Goal: Information Seeking & Learning: Learn about a topic

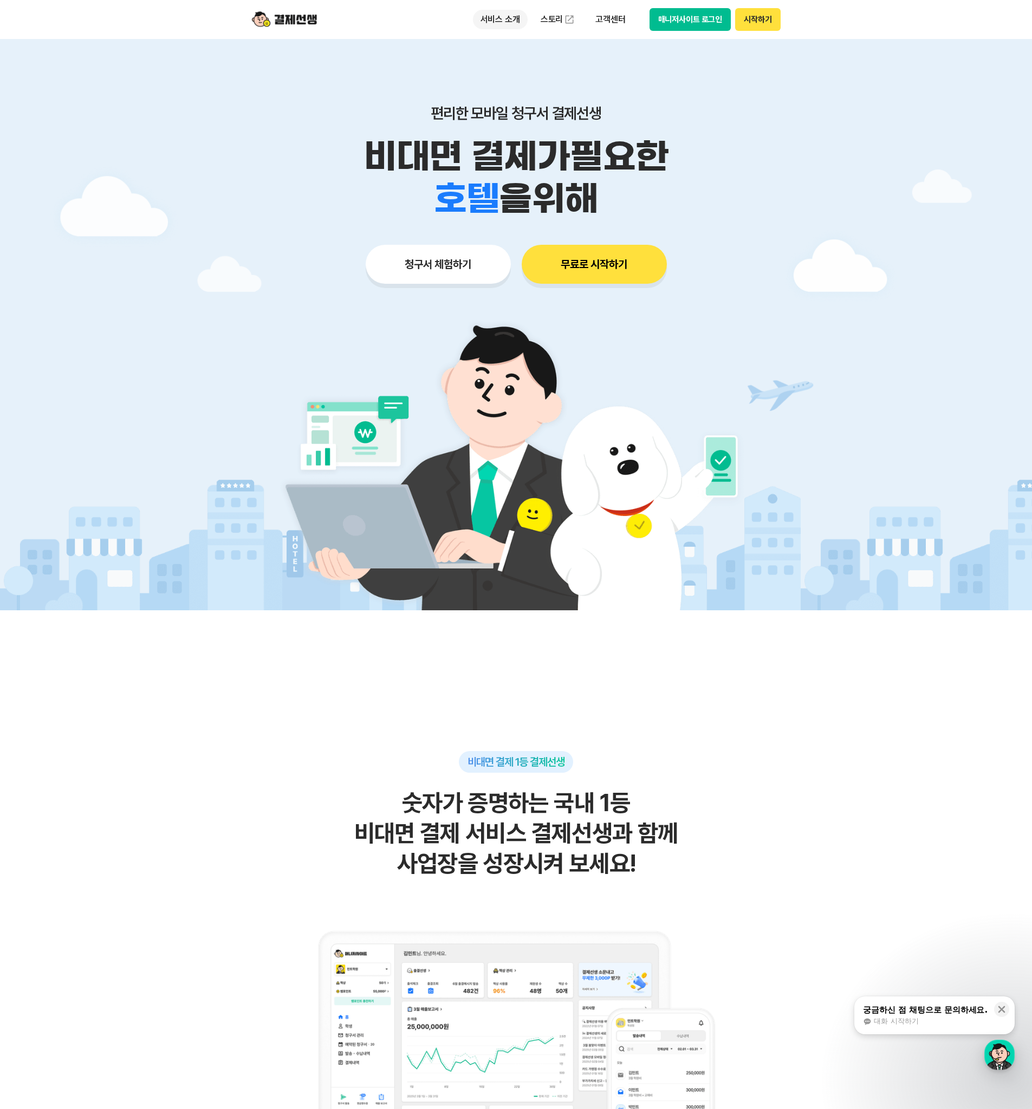
click at [499, 17] on p "서비스 소개" at bounding box center [500, 19] width 55 height 19
click at [514, 65] on link "청구서 발송" at bounding box center [518, 64] width 91 height 22
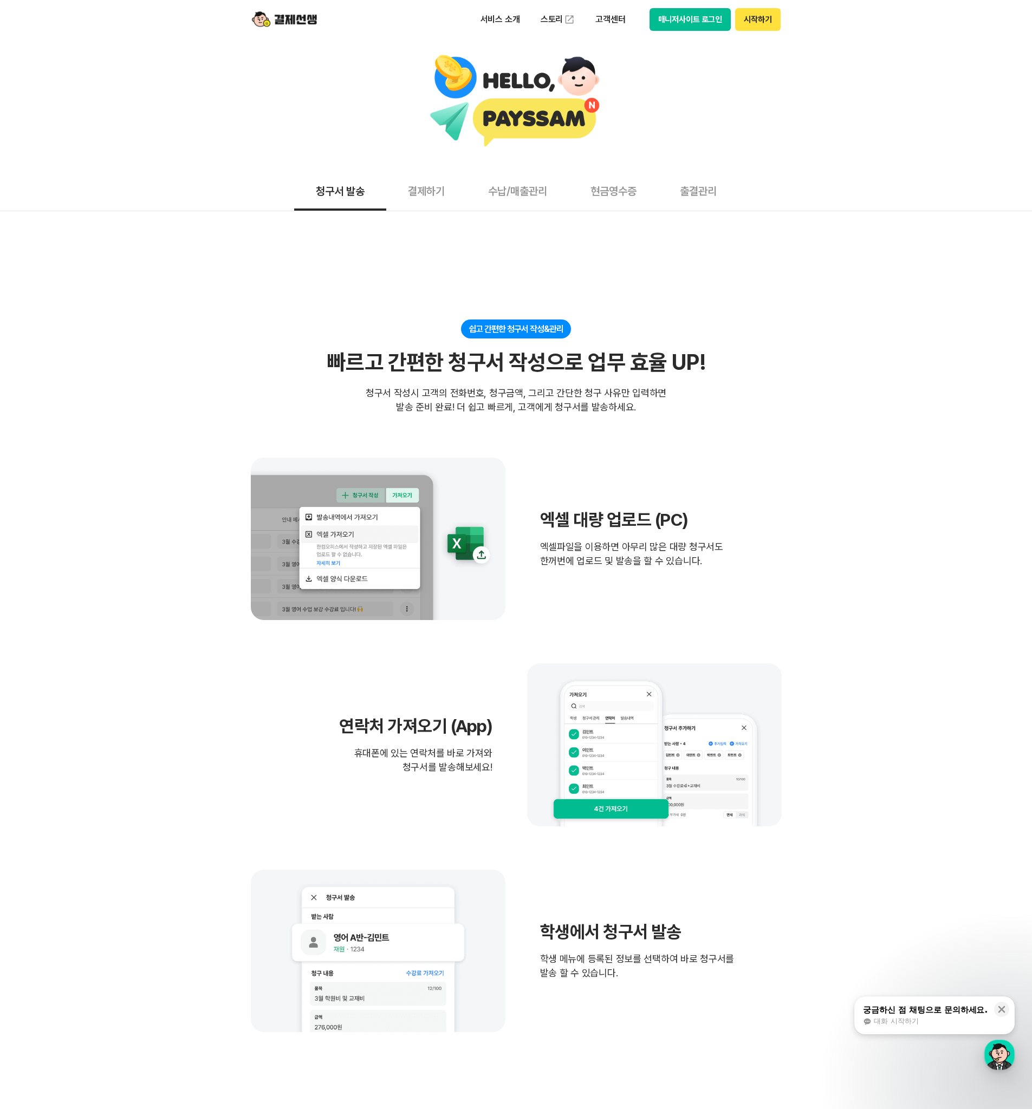
drag, startPoint x: 564, startPoint y: 459, endPoint x: 771, endPoint y: 615, distance: 259.1
click at [771, 615] on div "엑셀 대량 업로드 (PC) 엑셀파일을 이용하면 아무리 많은 대량 청구서도 한꺼번에 업로드 및 발송을 할 수 있습니다." at bounding box center [516, 539] width 531 height 162
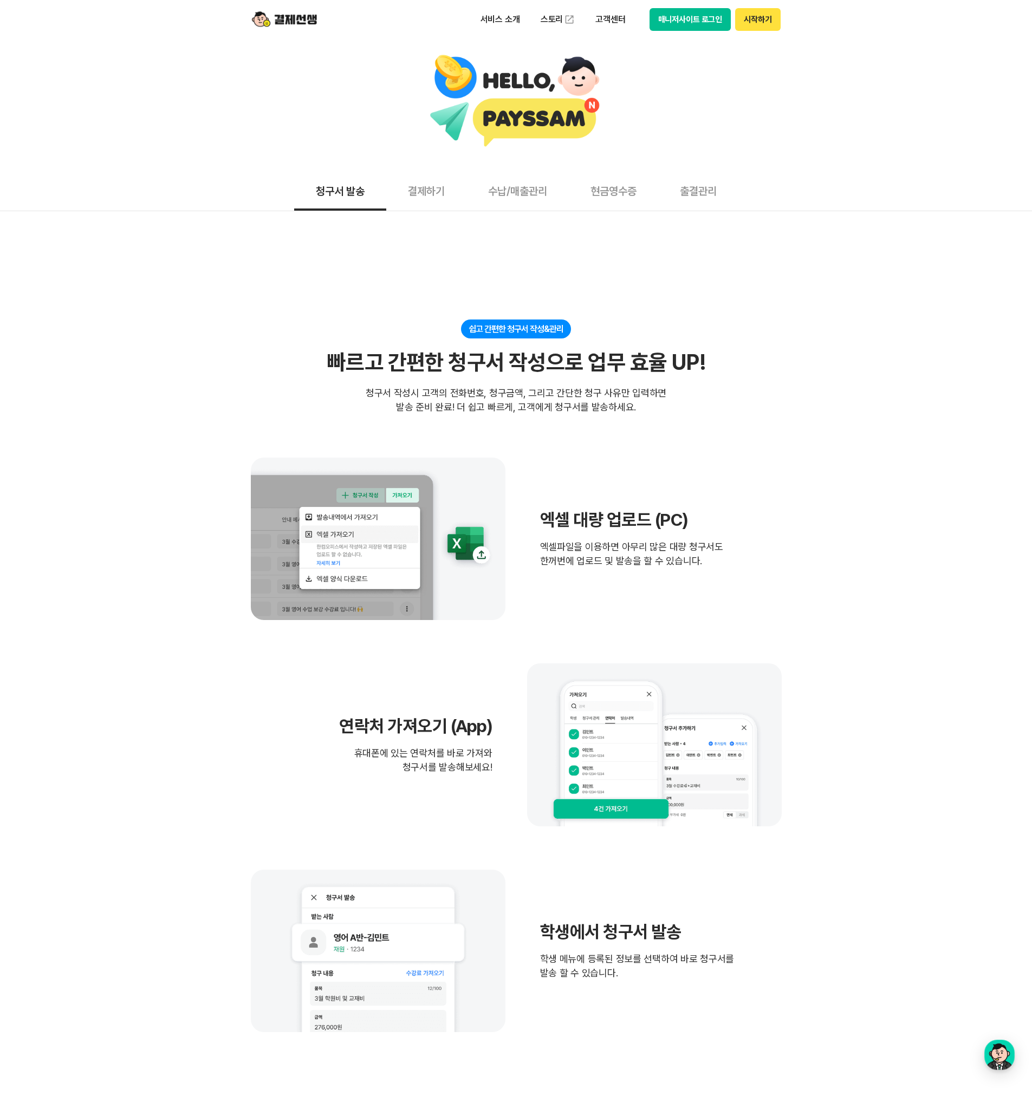
click at [428, 193] on button "결제하기" at bounding box center [426, 191] width 80 height 40
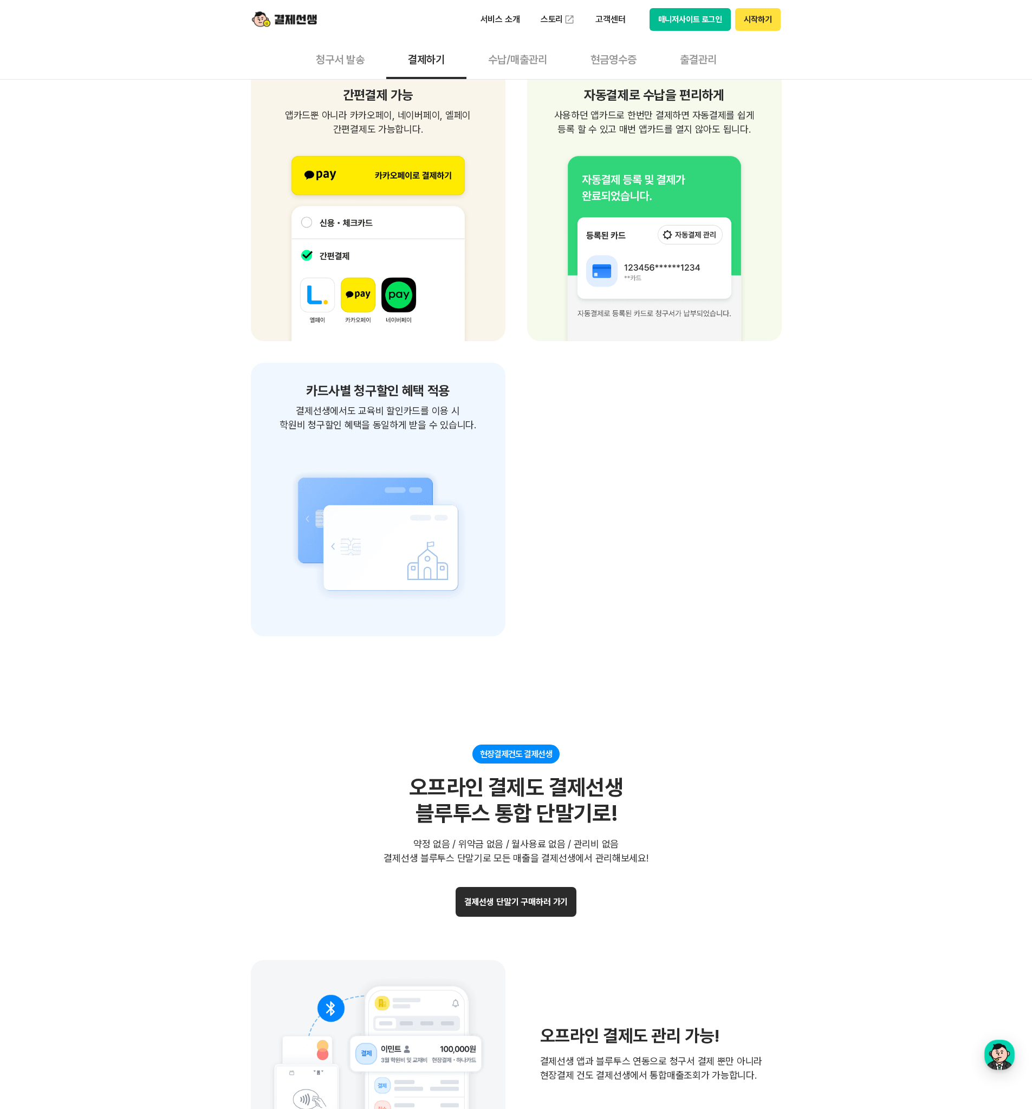
scroll to position [1605, 0]
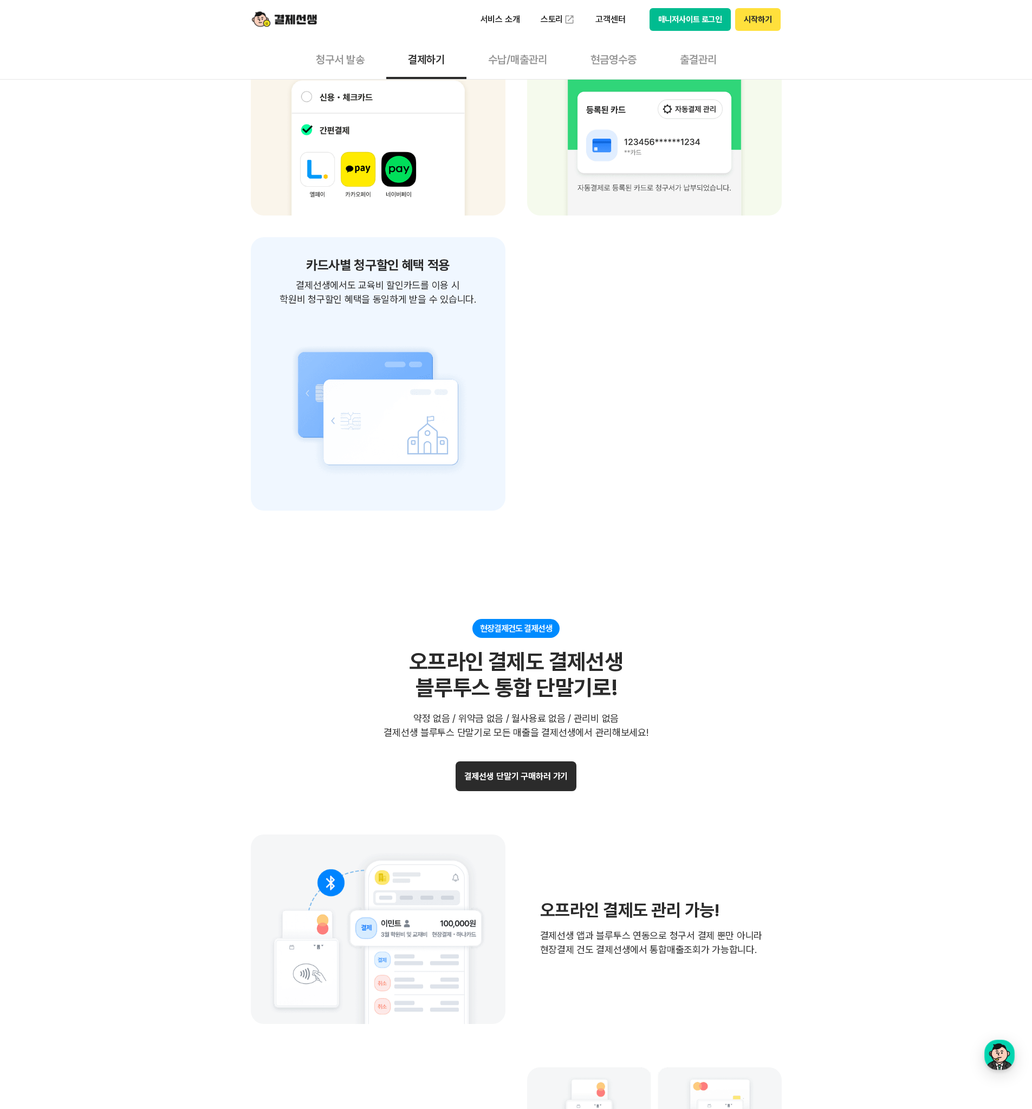
click at [546, 770] on button "결제선생 단말기 구매하러 가기" at bounding box center [516, 777] width 121 height 30
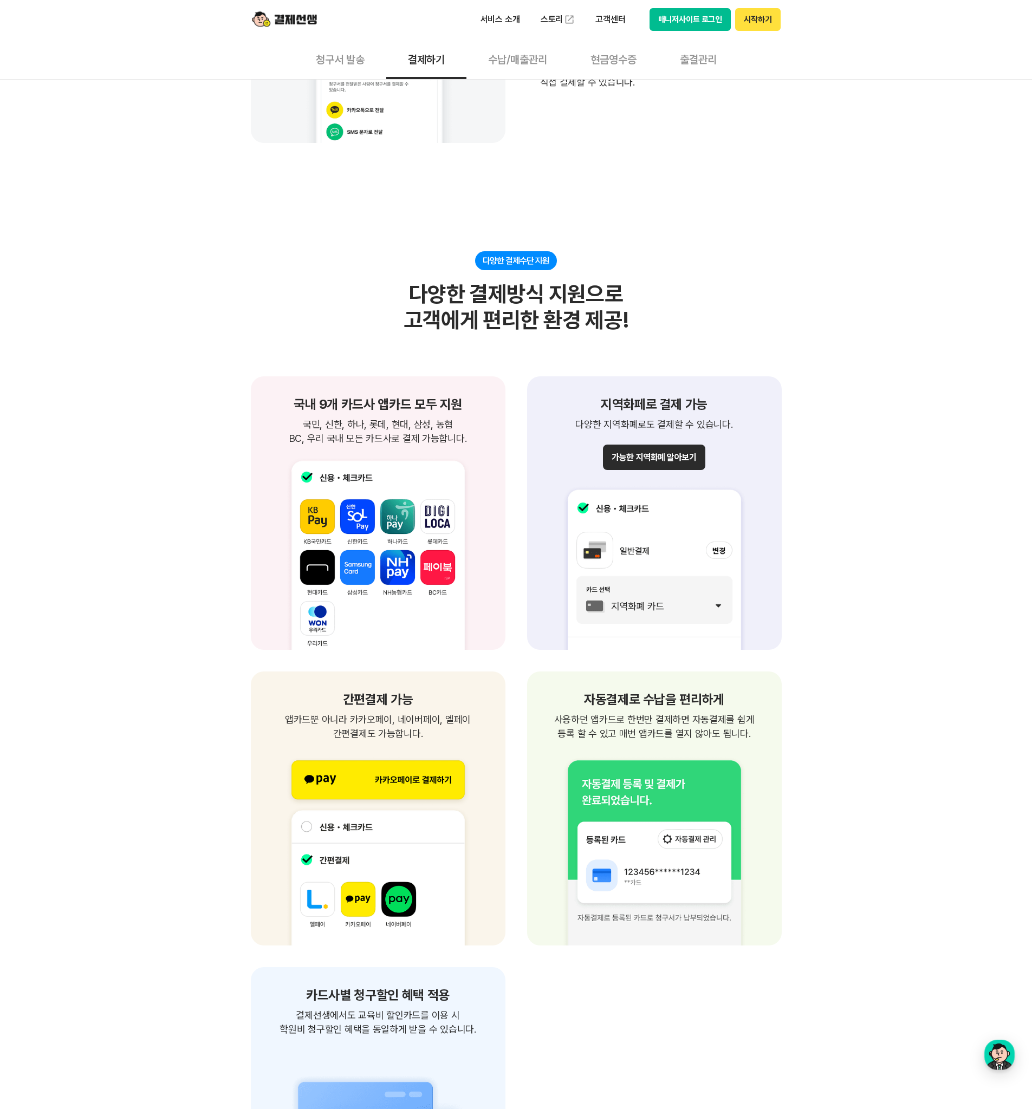
scroll to position [0, 0]
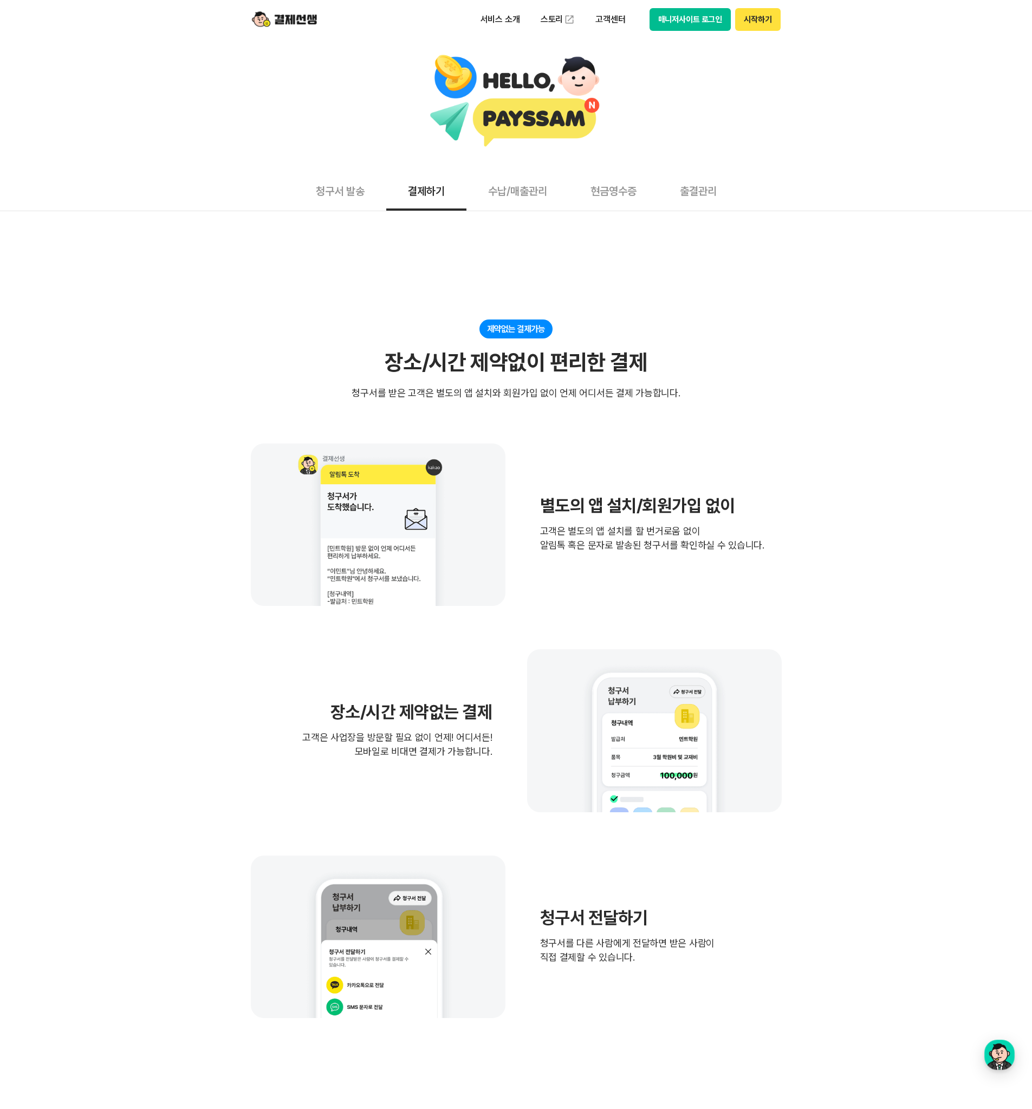
click at [540, 196] on button "수납/매출관리" at bounding box center [517, 191] width 102 height 40
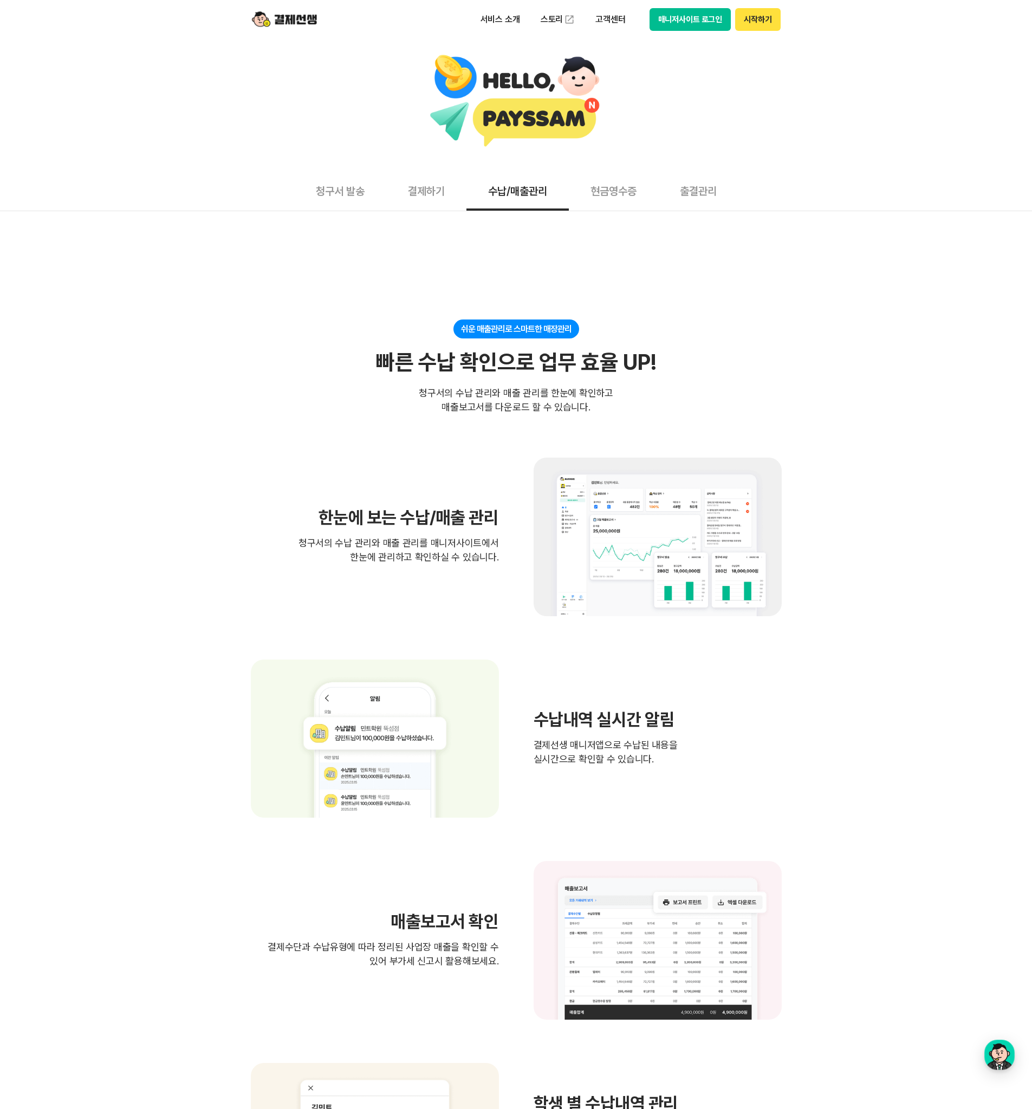
click at [603, 200] on button "현금영수증" at bounding box center [613, 191] width 89 height 40
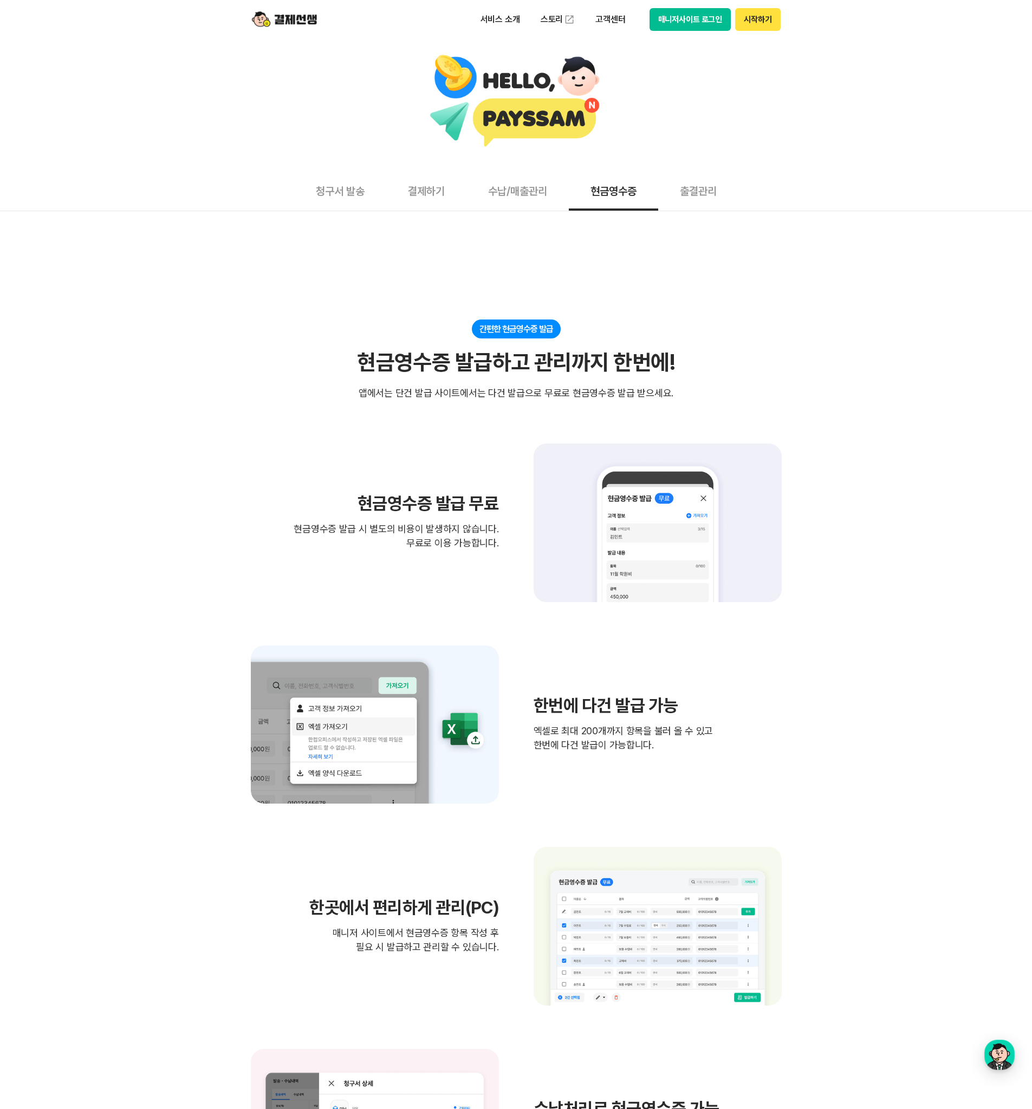
click at [695, 191] on button "출결관리" at bounding box center [698, 191] width 80 height 40
